Goal: Navigation & Orientation: Locate item on page

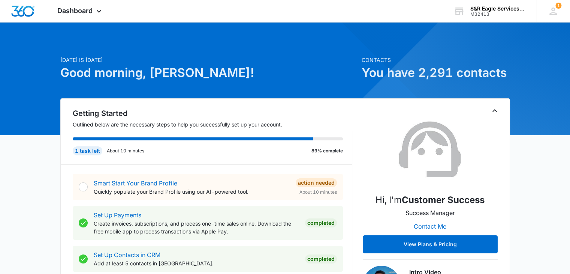
click at [331, 67] on h1 "Good morning, [PERSON_NAME]!" at bounding box center [208, 73] width 297 height 18
drag, startPoint x: 257, startPoint y: 46, endPoint x: 273, endPoint y: 37, distance: 17.8
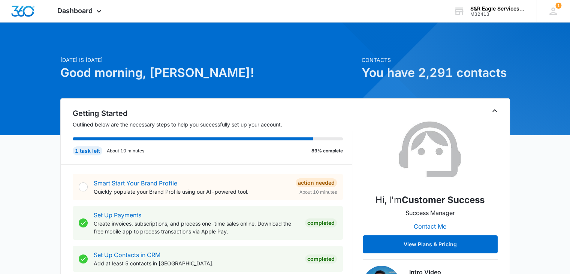
drag, startPoint x: 262, startPoint y: 48, endPoint x: 271, endPoint y: 51, distance: 9.4
click at [281, 56] on p "[DATE] is [DATE]" at bounding box center [208, 60] width 297 height 8
click at [375, 83] on div "Contacts You have 2,291 contacts" at bounding box center [436, 77] width 148 height 42
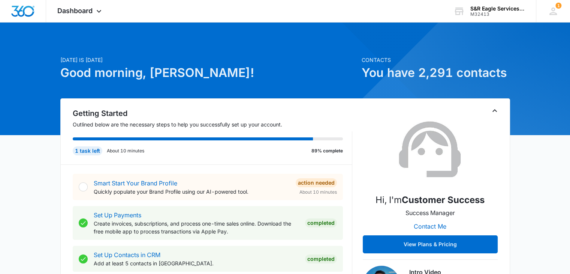
click at [330, 72] on h1 "Good morning, [PERSON_NAME]!" at bounding box center [208, 73] width 297 height 18
click at [332, 78] on h1 "Good morning, [PERSON_NAME]!" at bounding box center [208, 73] width 297 height 18
click at [318, 75] on h1 "Good morning, [PERSON_NAME]!" at bounding box center [208, 73] width 297 height 18
click at [283, 70] on h1 "Good morning, [PERSON_NAME]!" at bounding box center [208, 73] width 297 height 18
